Goal: Information Seeking & Learning: Learn about a topic

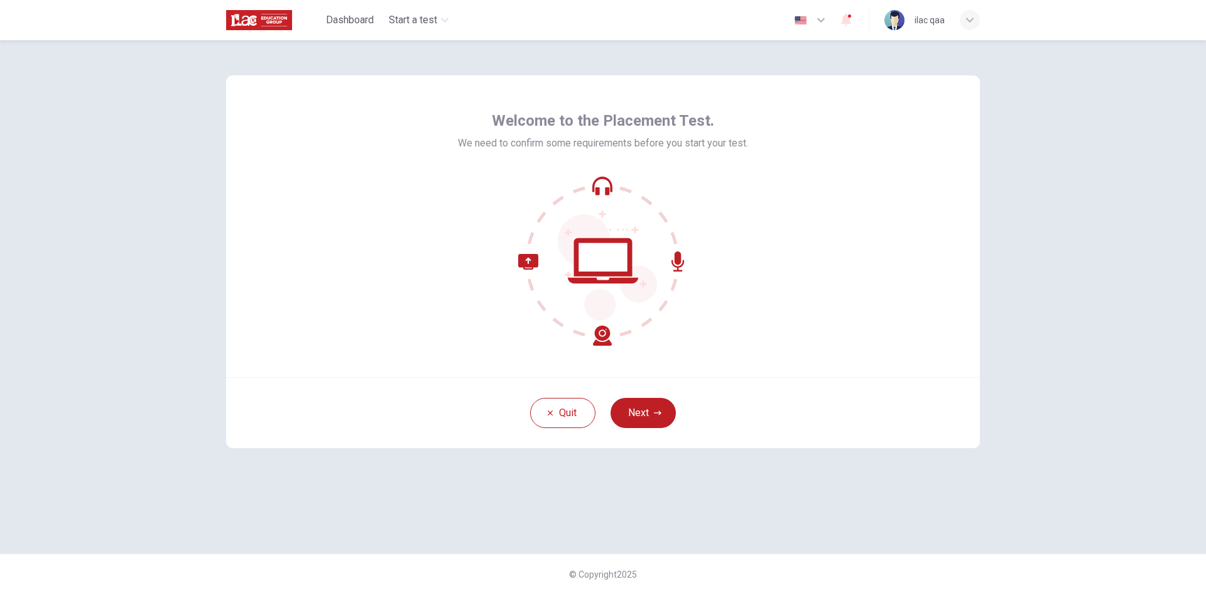
drag, startPoint x: 656, startPoint y: 406, endPoint x: 666, endPoint y: 405, distance: 9.5
click at [656, 406] on button "Next" at bounding box center [643, 413] width 65 height 30
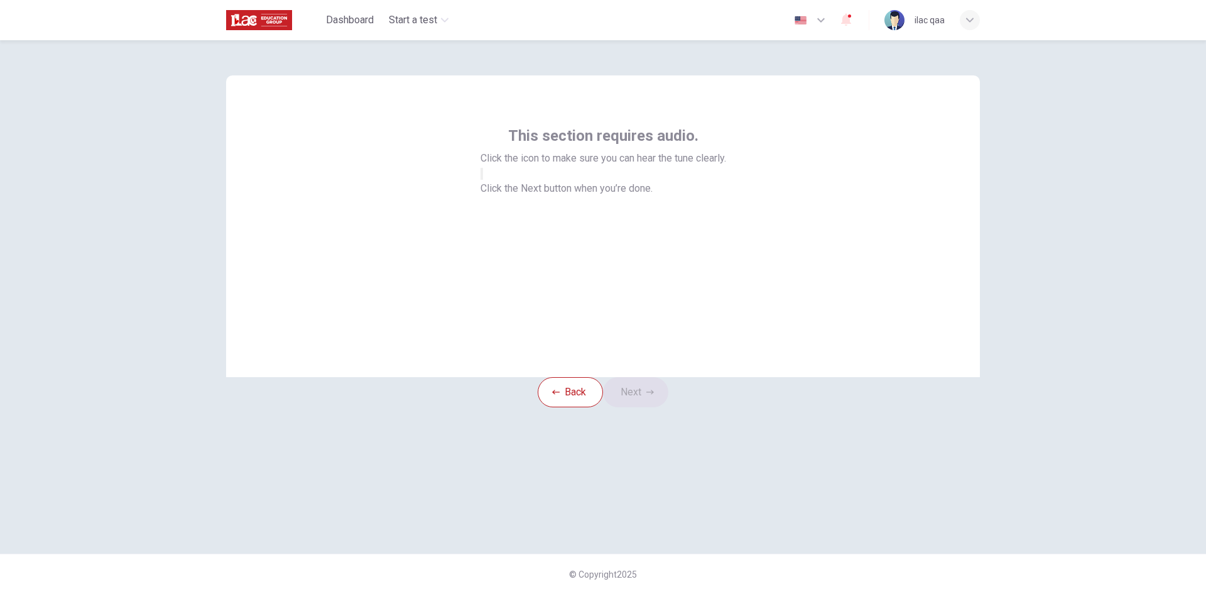
click at [483, 180] on button "button" at bounding box center [482, 174] width 3 height 12
click at [653, 396] on icon "button" at bounding box center [650, 392] width 8 height 8
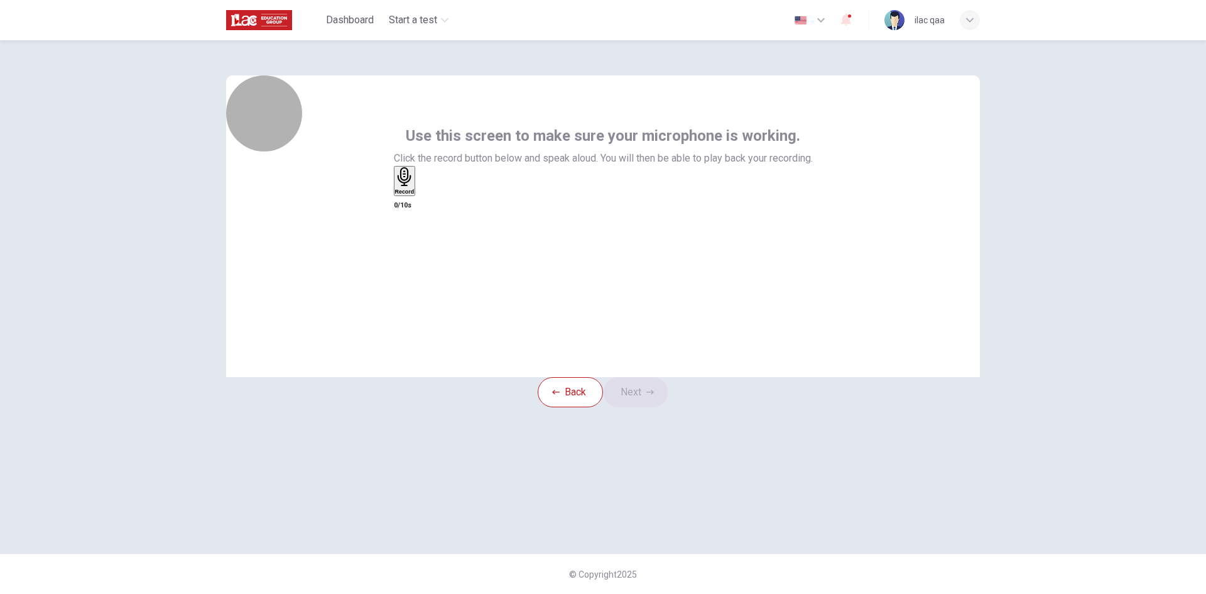
click at [415, 195] on h6 "Record" at bounding box center [404, 191] width 19 height 6
click at [408, 188] on h6 "Stop" at bounding box center [401, 185] width 13 height 6
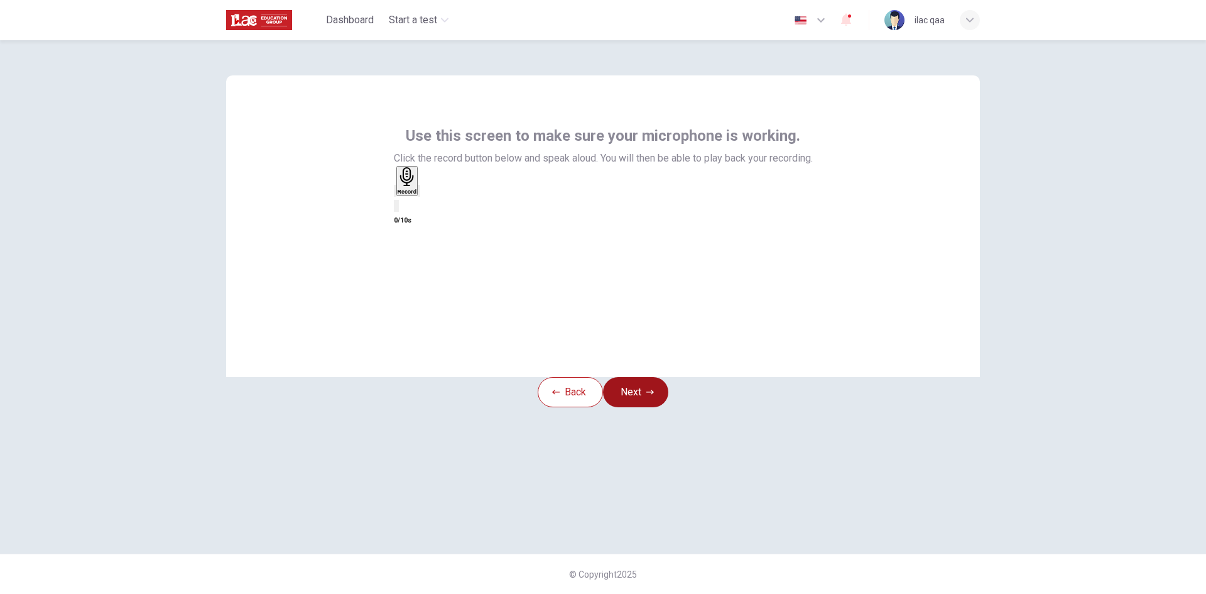
click at [659, 407] on button "Next" at bounding box center [635, 392] width 65 height 30
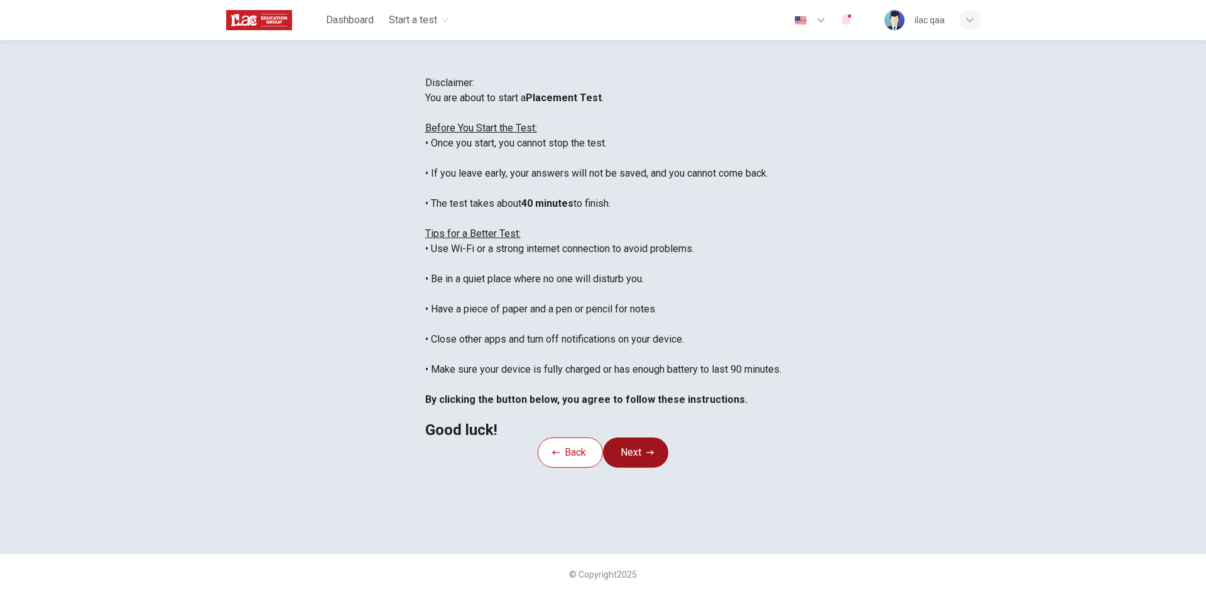
click at [653, 467] on button "Next" at bounding box center [635, 452] width 65 height 30
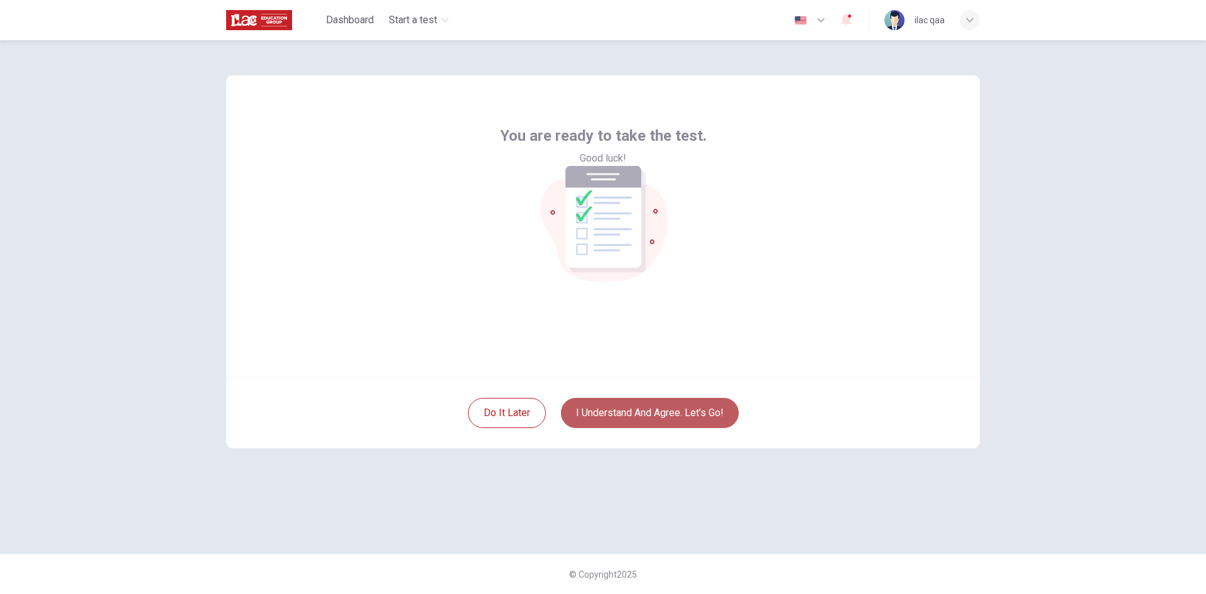
click at [694, 422] on button "I understand and agree. Let’s go!" at bounding box center [650, 413] width 178 height 30
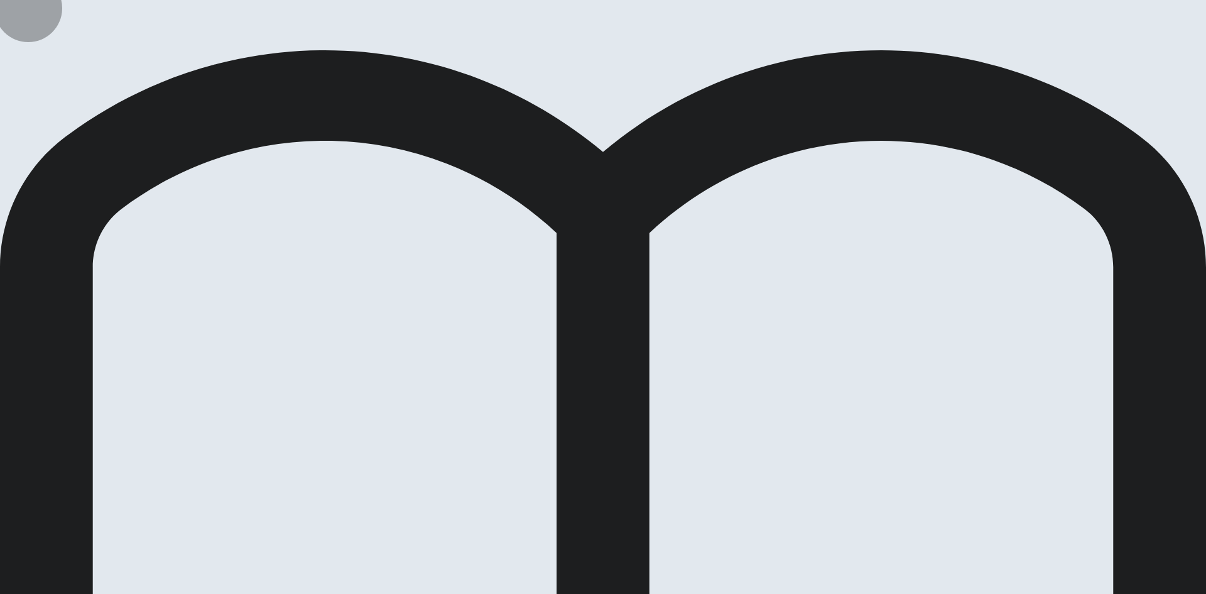
drag, startPoint x: 596, startPoint y: 212, endPoint x: 621, endPoint y: 209, distance: 24.7
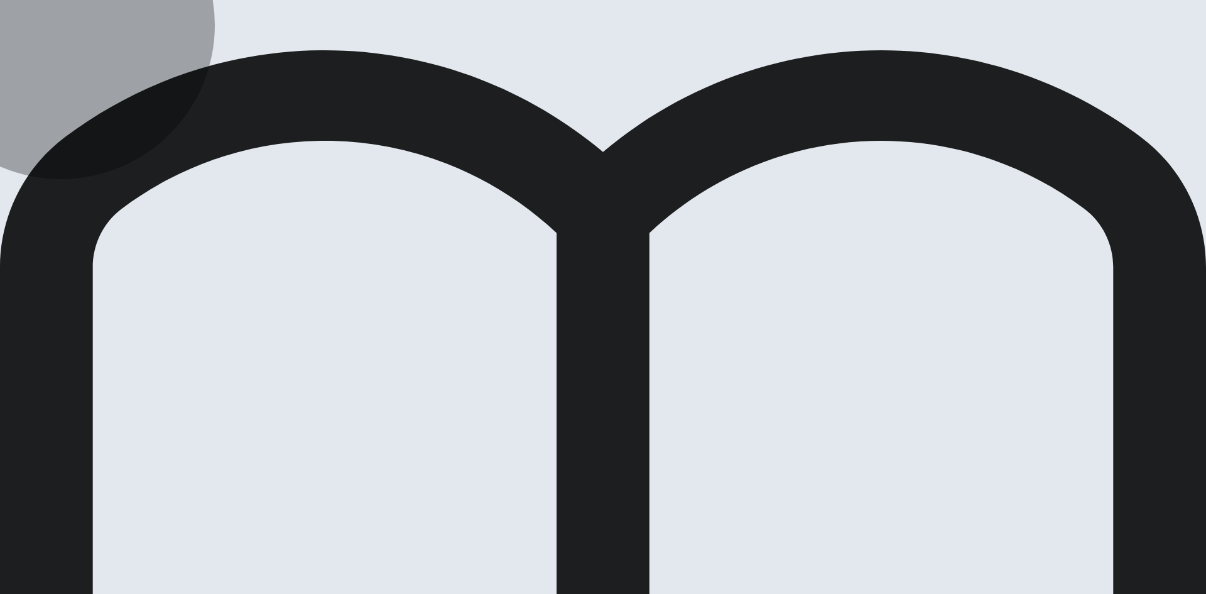
drag, startPoint x: 558, startPoint y: 296, endPoint x: 722, endPoint y: 173, distance: 205.0
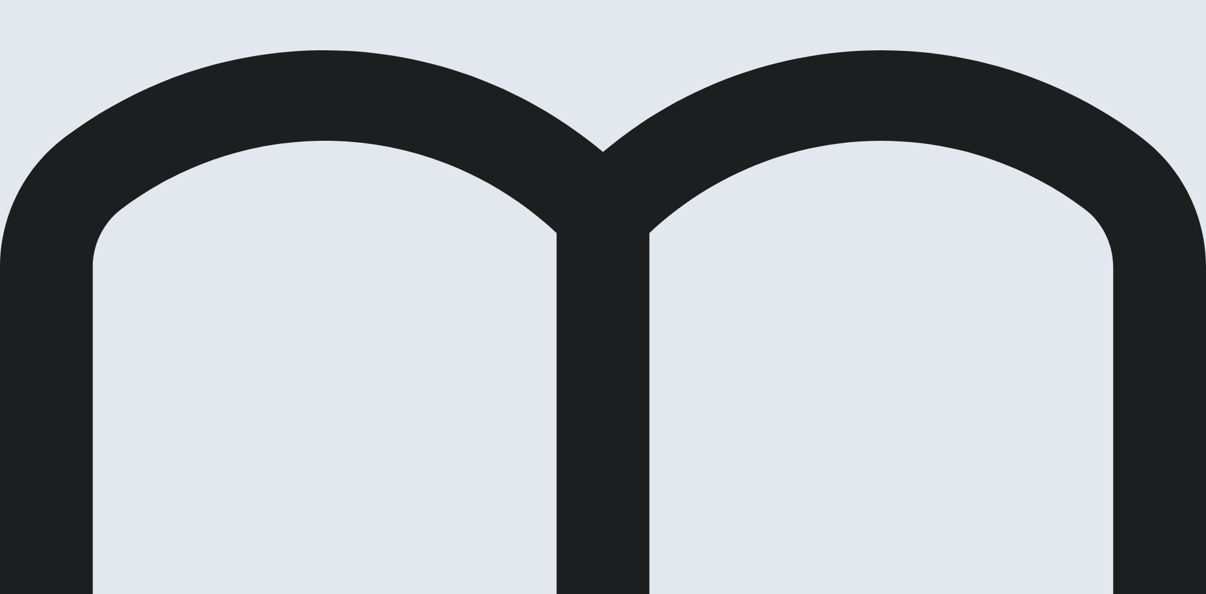
drag, startPoint x: 621, startPoint y: 240, endPoint x: 623, endPoint y: 234, distance: 6.8
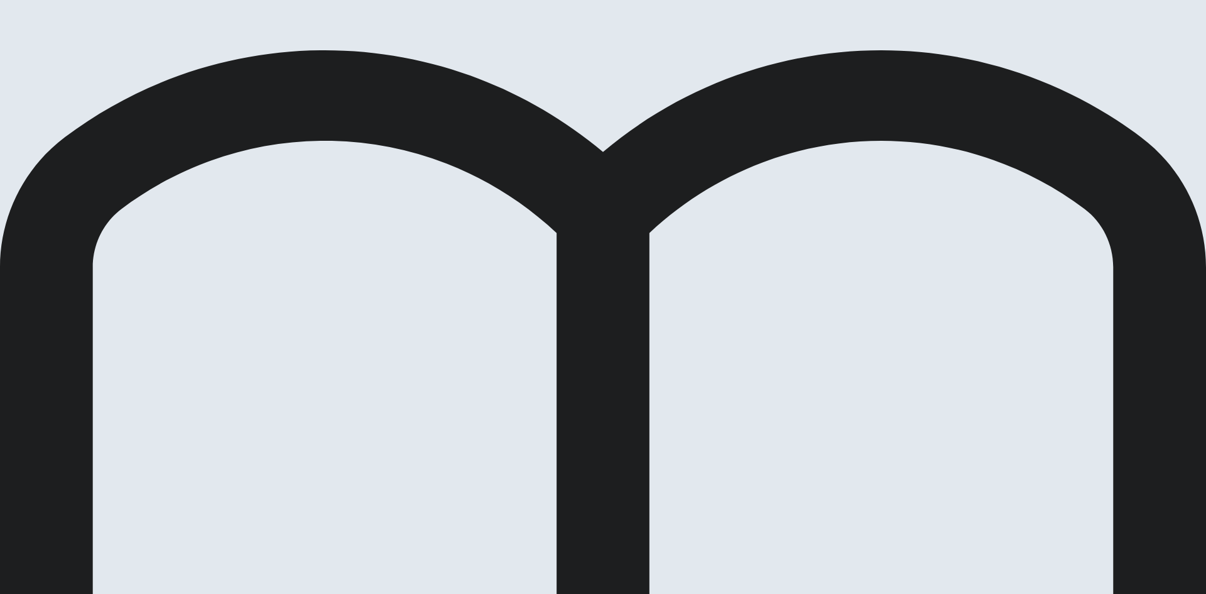
drag, startPoint x: 646, startPoint y: 346, endPoint x: 653, endPoint y: 337, distance: 11.6
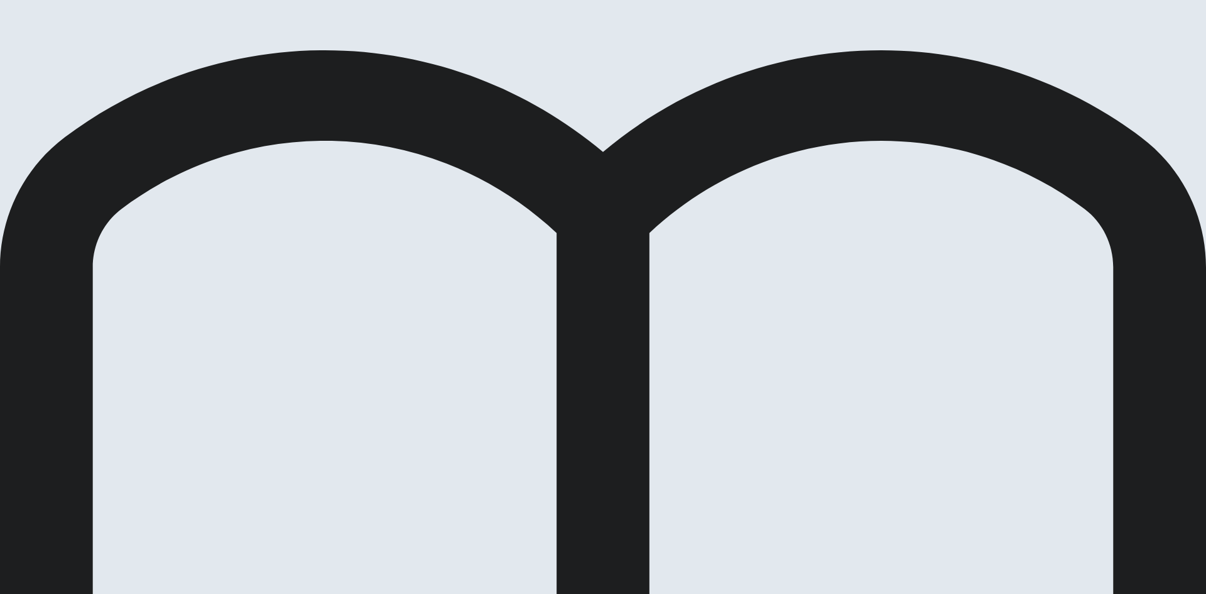
drag, startPoint x: 834, startPoint y: 24, endPoint x: 806, endPoint y: 77, distance: 60.4
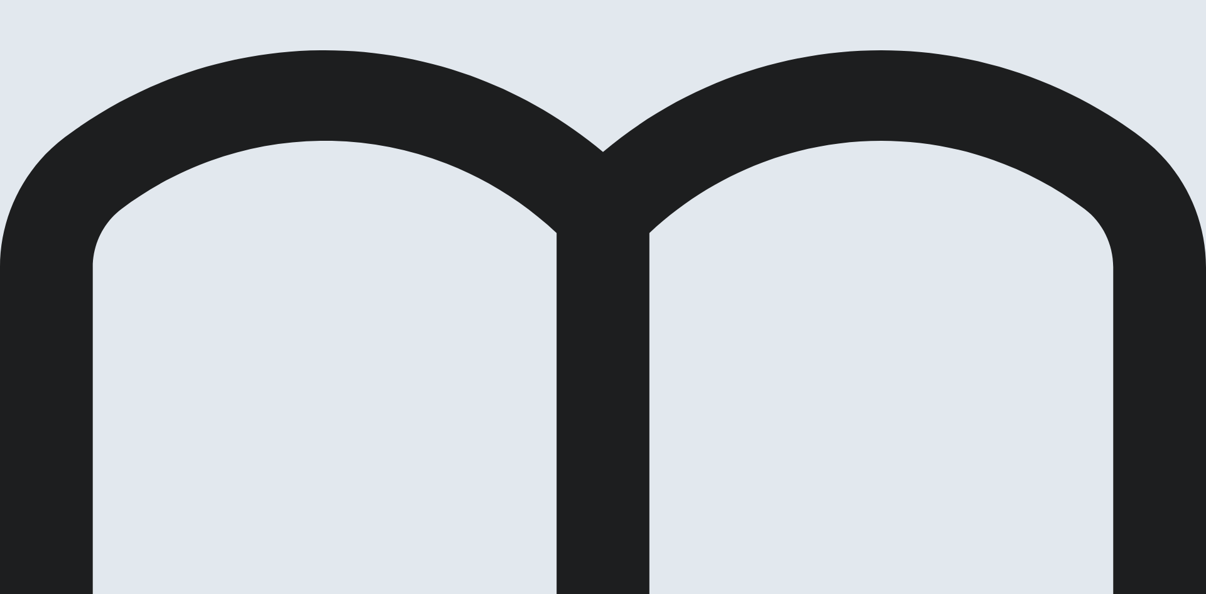
drag, startPoint x: 606, startPoint y: 241, endPoint x: 804, endPoint y: 121, distance: 232.0
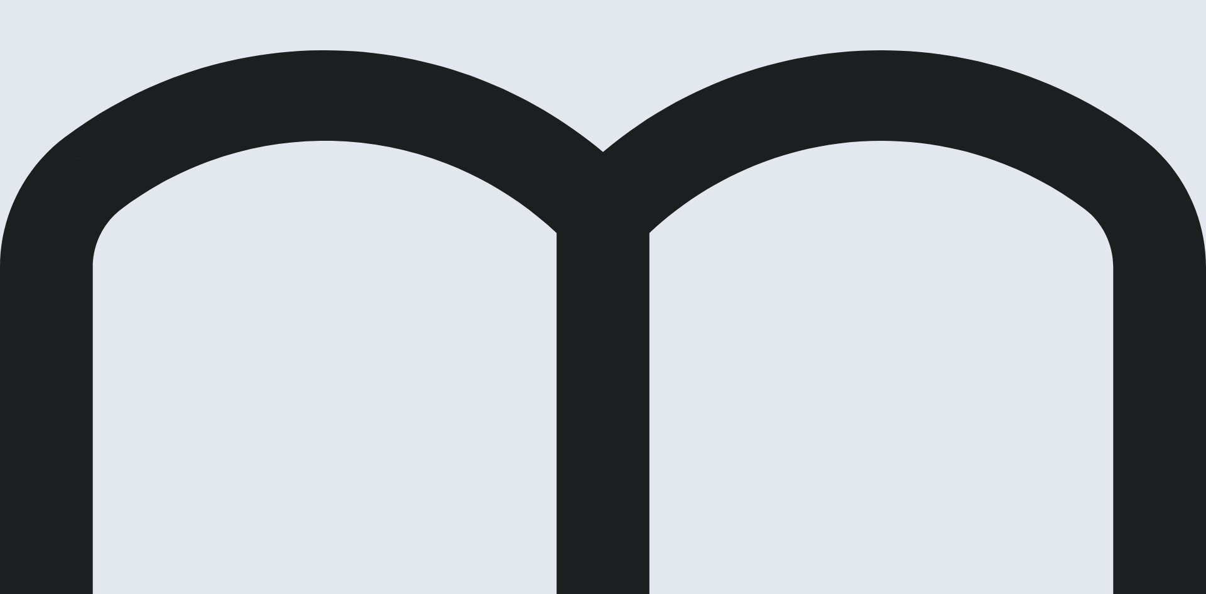
drag, startPoint x: 820, startPoint y: 21, endPoint x: 814, endPoint y: 29, distance: 10.3
drag, startPoint x: 608, startPoint y: 280, endPoint x: 723, endPoint y: 223, distance: 128.1
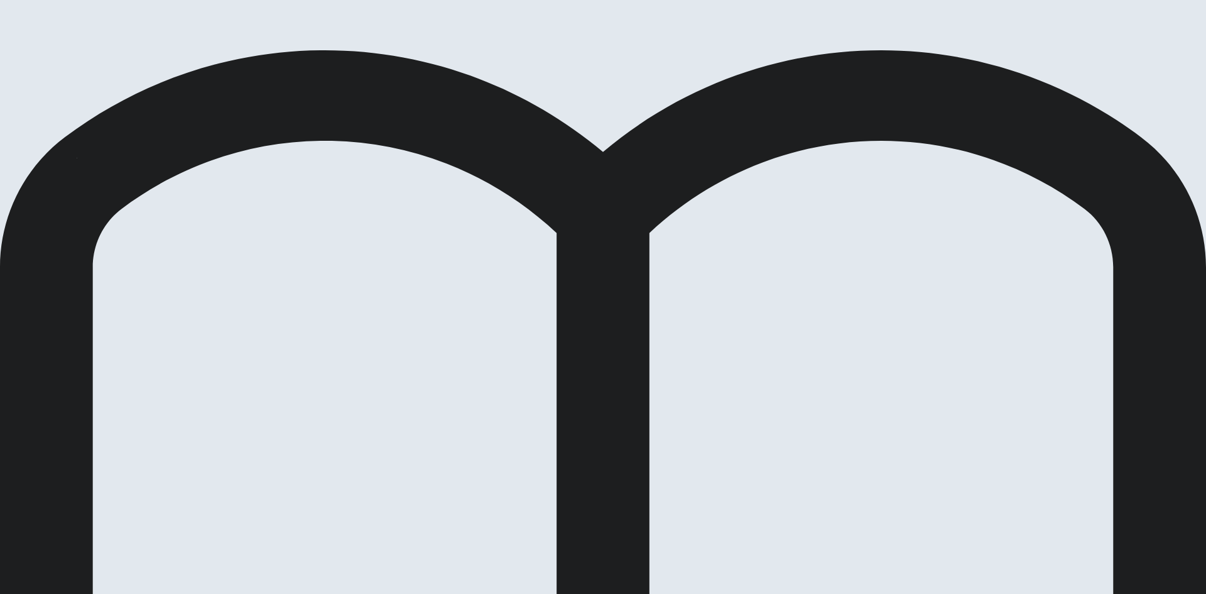
drag, startPoint x: 812, startPoint y: 28, endPoint x: 781, endPoint y: 84, distance: 63.8
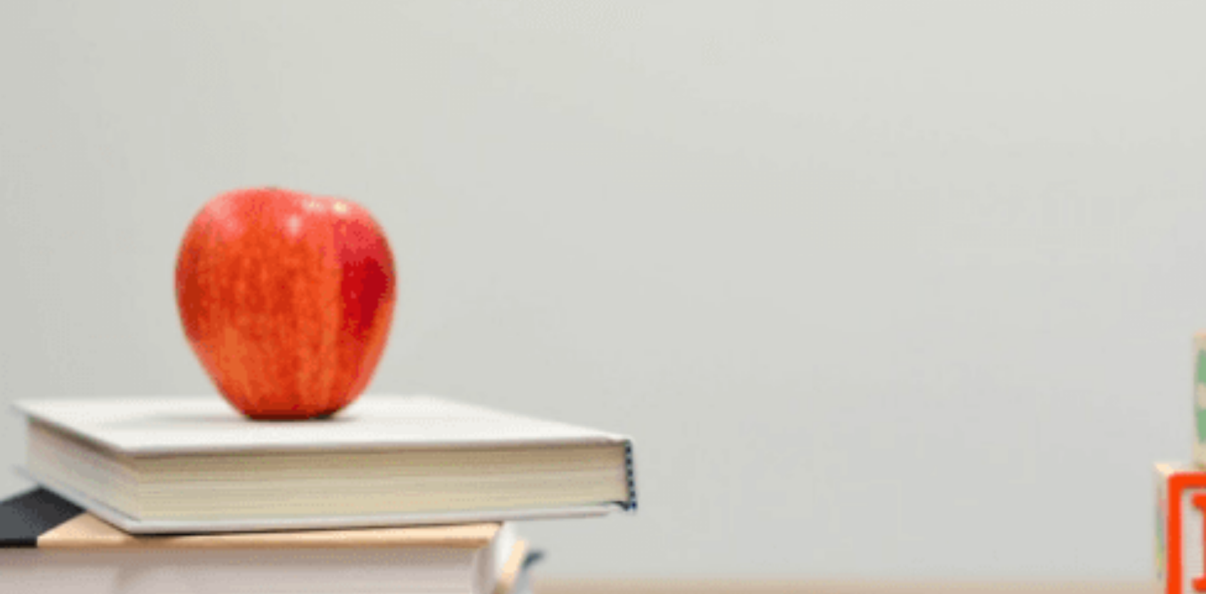
click at [818, 34] on span at bounding box center [818, 34] width 0 height 0
type input "1"
type input "0.5"
type input "1"
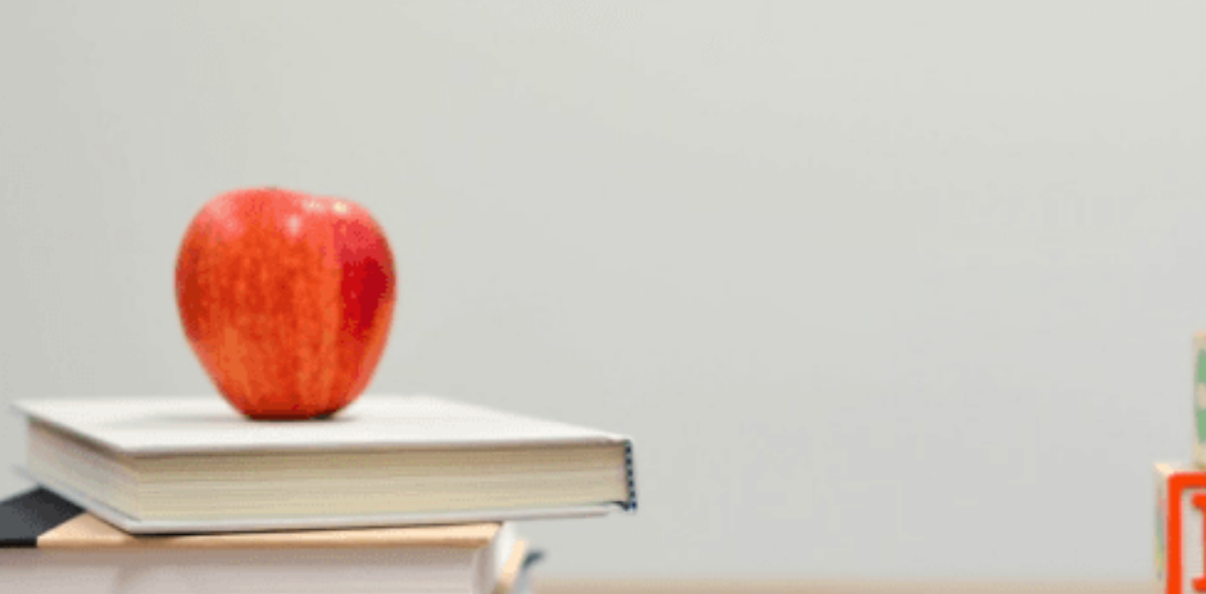
type input "0.4"
type input "1"
type input "0"
drag, startPoint x: 824, startPoint y: 48, endPoint x: 698, endPoint y: 77, distance: 129.5
click at [709, 49] on body "This site uses cookies, as explained in our Privacy Policy . If you agree to th…" at bounding box center [603, 297] width 1206 height 594
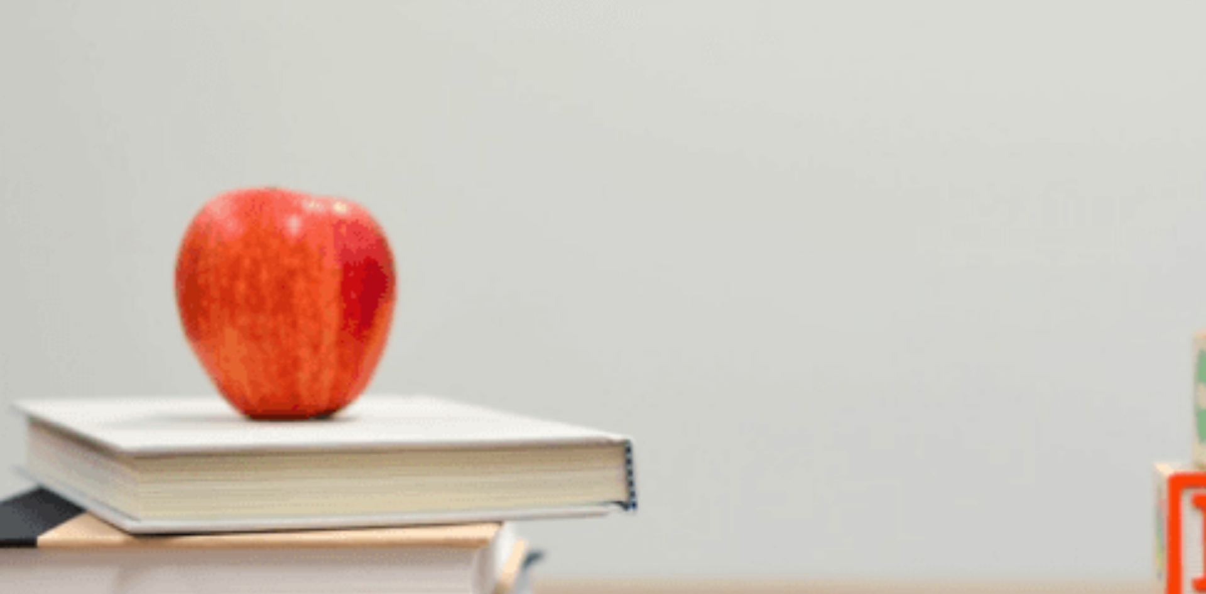
scroll to position [879, 0]
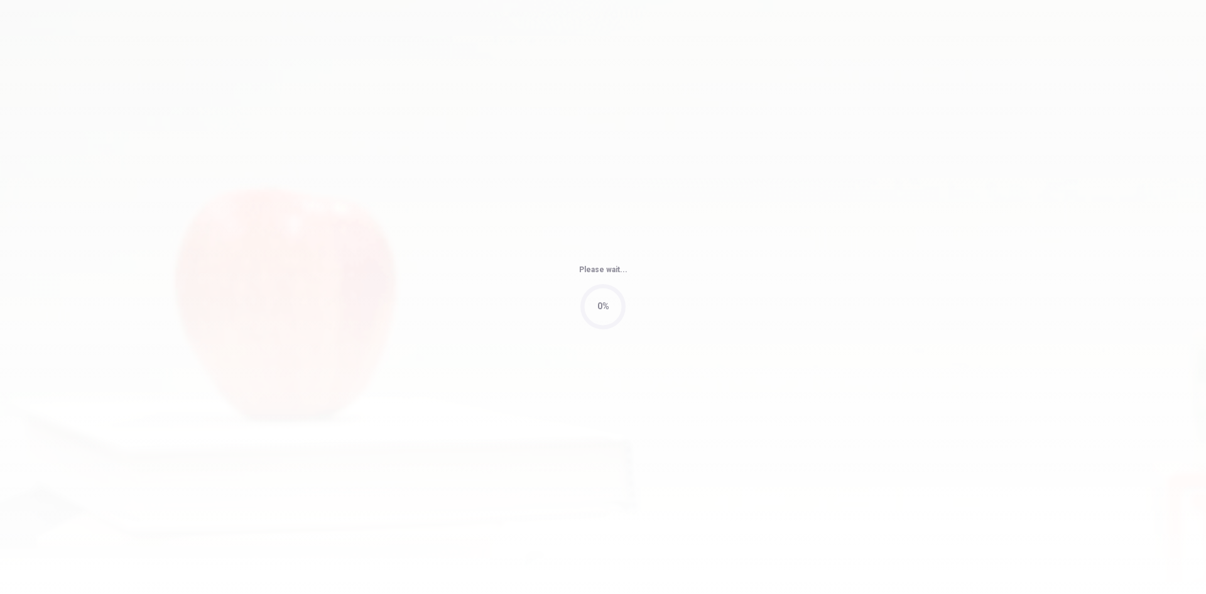
type input "5"
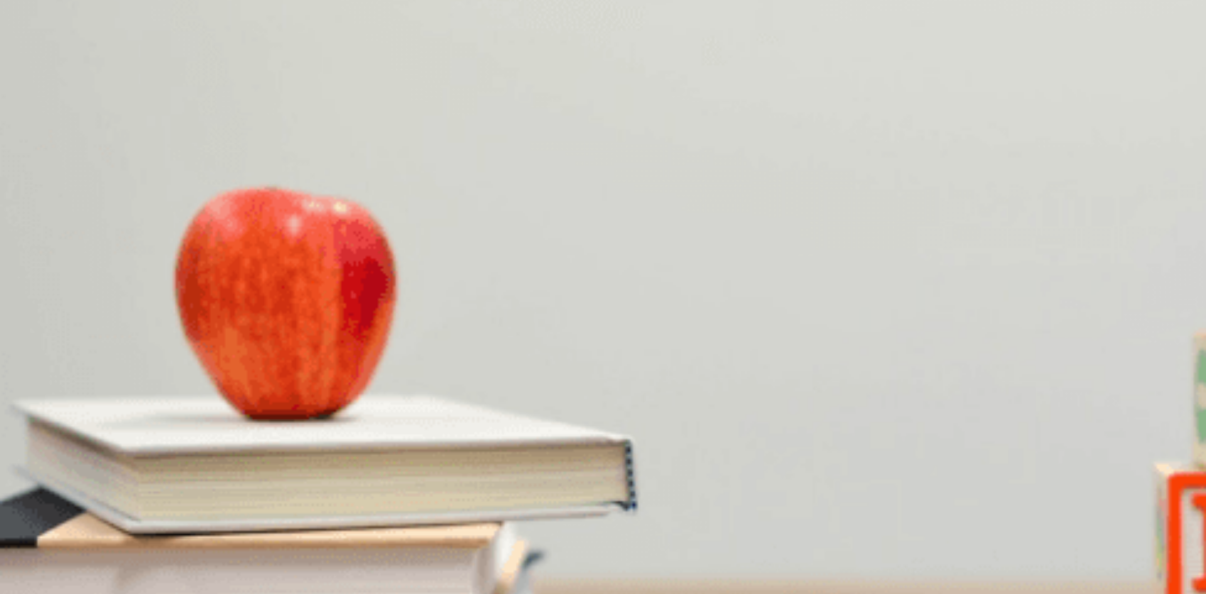
scroll to position [1172, 0]
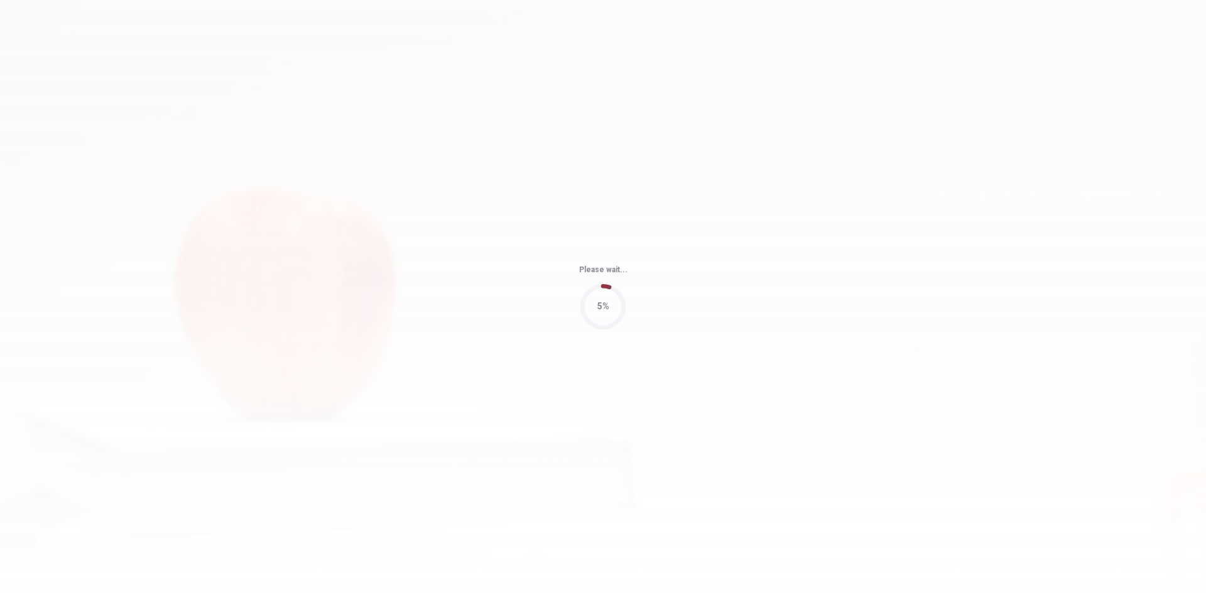
type input "4"
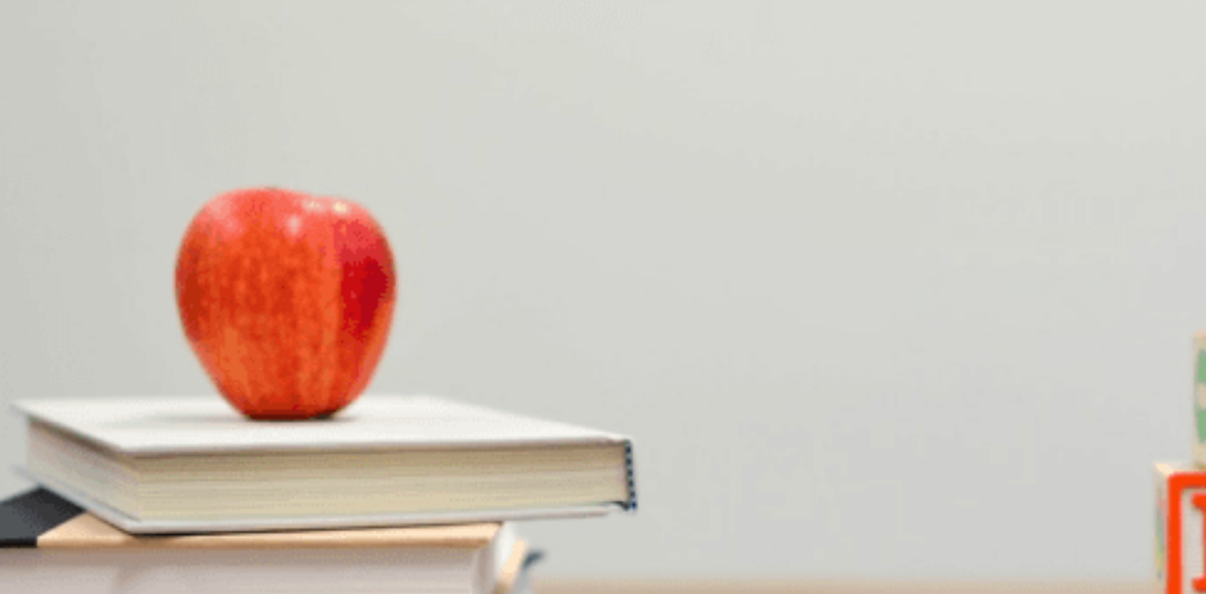
click at [818, 34] on span at bounding box center [818, 34] width 0 height 0
type input "0"
type input "0.7"
type input "1"
type input "0.5"
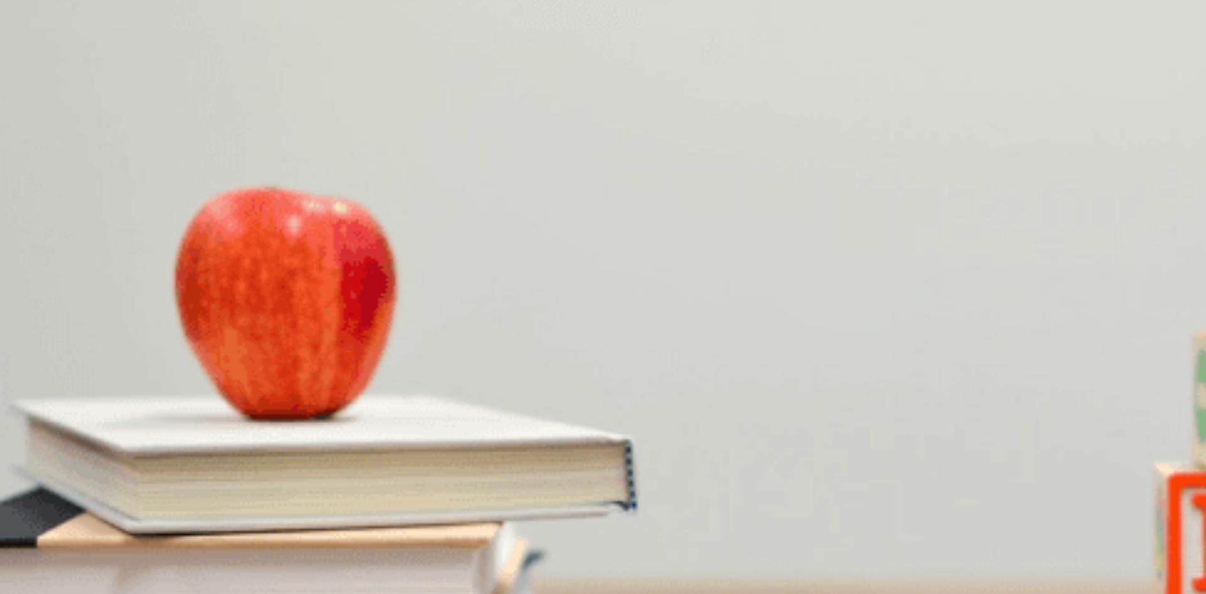
type input "1"
type input "0"
drag, startPoint x: 830, startPoint y: 46, endPoint x: 607, endPoint y: 112, distance: 233.0
click at [589, 58] on body "This site uses cookies, as explained in our Privacy Policy . If you agree to th…" at bounding box center [603, 297] width 1206 height 594
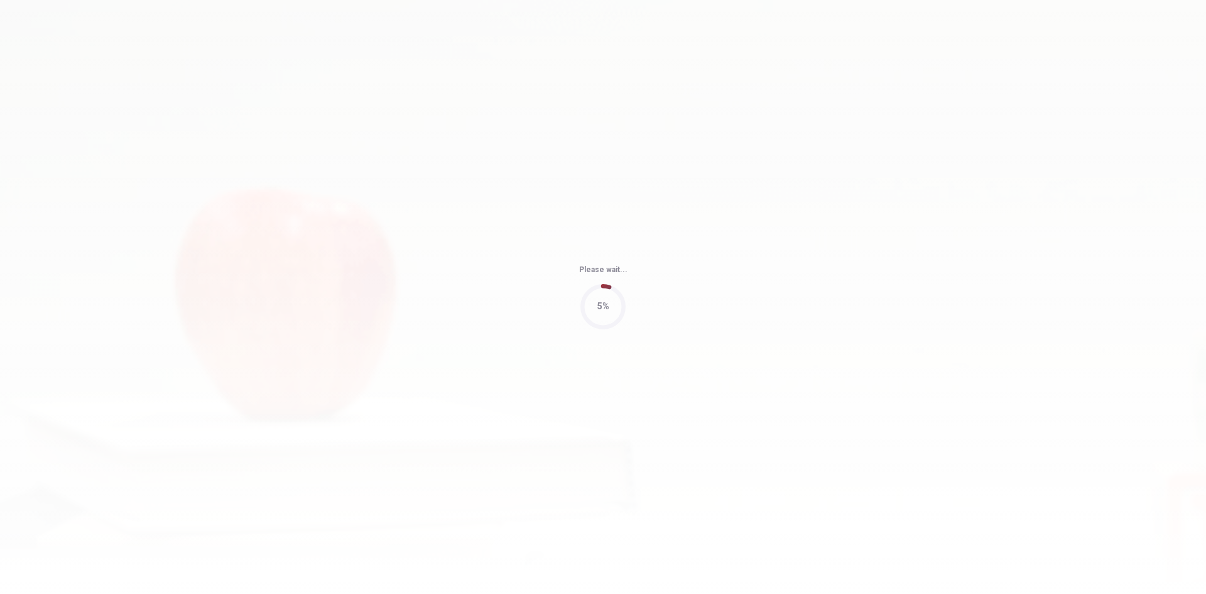
type input "4"
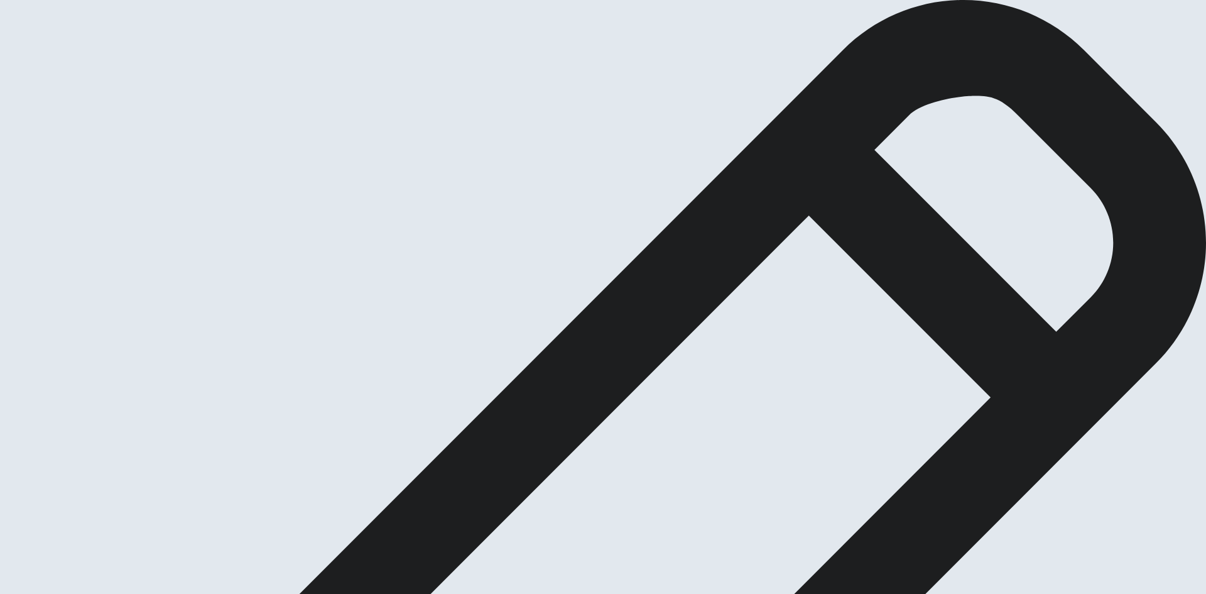
type textarea "qqqqa"
